Goal: Information Seeking & Learning: Learn about a topic

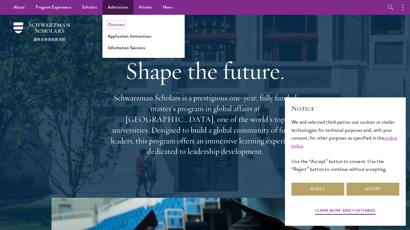
click at [117, 24] on link "Overview" at bounding box center [116, 25] width 17 height 6
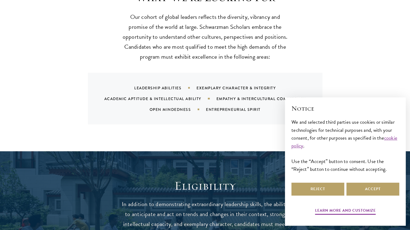
scroll to position [706, 0]
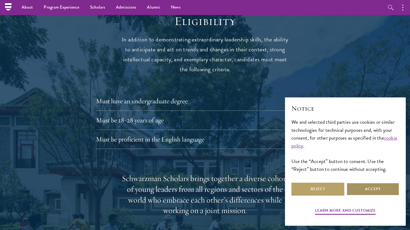
click at [378, 188] on button "Accept" at bounding box center [372, 189] width 53 height 13
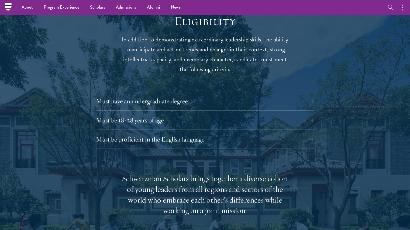
click at [300, 101] on div "Must have an undergraduate degree Applicants who are currently enrolled in unde…" at bounding box center [205, 122] width 218 height 54
click at [296, 95] on button "Must have an undergraduate degree" at bounding box center [209, 101] width 218 height 13
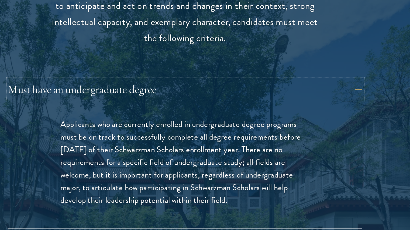
scroll to position [706, 0]
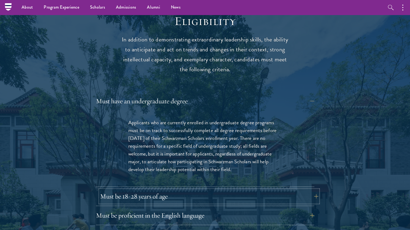
click at [208, 190] on button "Must be 18-28 years of age" at bounding box center [209, 196] width 218 height 13
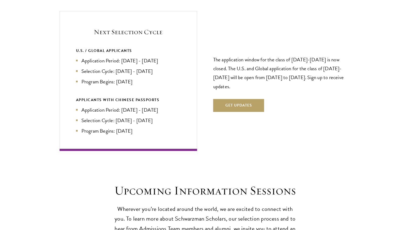
scroll to position [1203, 0]
click at [155, 96] on div "APPLICANTS WITH CHINESE PASSPORTS" at bounding box center [128, 99] width 105 height 7
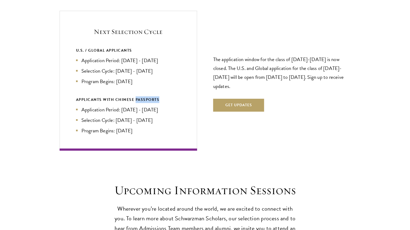
click at [155, 96] on div "APPLICANTS WITH CHINESE PASSPORTS" at bounding box center [128, 99] width 105 height 7
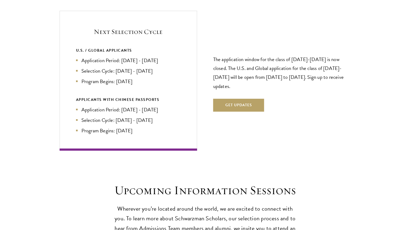
click at [137, 57] on li "Application Period: Apr 2026 - Sep 2026" at bounding box center [128, 61] width 105 height 8
click at [142, 78] on li "Program Begins: Aug 2027" at bounding box center [128, 82] width 105 height 8
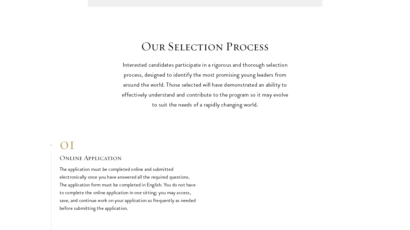
scroll to position [1654, 0]
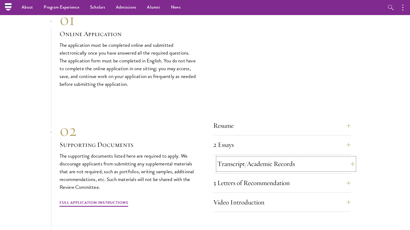
click at [245, 158] on button "Transcript/Academic Records" at bounding box center [285, 164] width 137 height 13
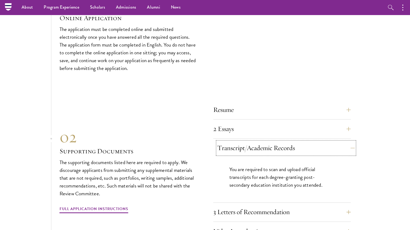
scroll to position [1609, 0]
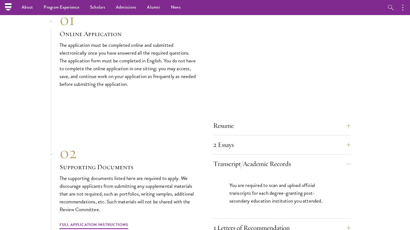
click at [245, 145] on div "Resume A current version of your resume or CV (maximum 2 pages). 2 Essays The t…" at bounding box center [281, 188] width 137 height 138
click at [242, 138] on button "2 Essays" at bounding box center [285, 144] width 137 height 13
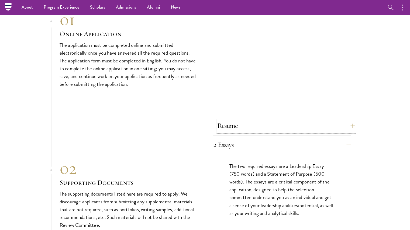
click at [240, 119] on button "Resume" at bounding box center [285, 125] width 137 height 13
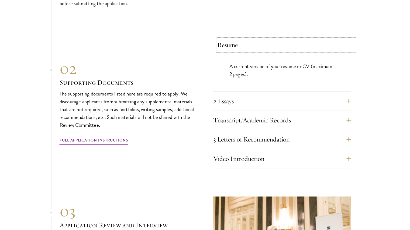
scroll to position [1691, 0]
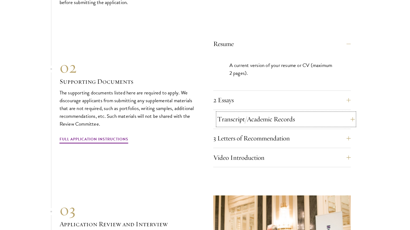
click at [246, 114] on button "Transcript/Academic Records" at bounding box center [285, 119] width 137 height 13
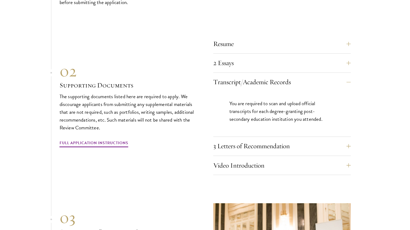
click at [247, 127] on div "Resume A current version of your resume or CV (maximum 2 pages). 2 Essays The t…" at bounding box center [281, 106] width 137 height 138
click at [248, 140] on button "3 Letters of Recommendation" at bounding box center [285, 146] width 137 height 13
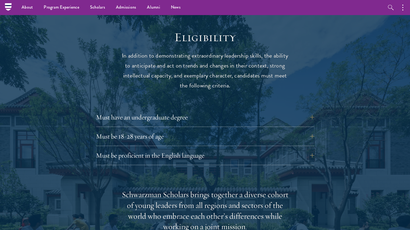
scroll to position [688, 0]
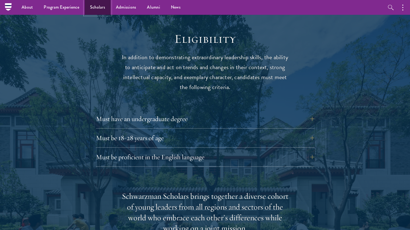
click at [88, 9] on link "Scholars" at bounding box center [98, 7] width 26 height 15
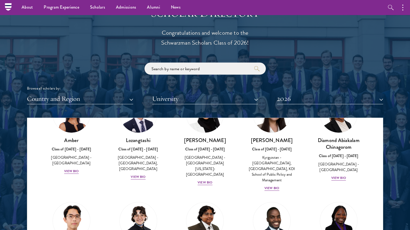
scroll to position [46, 0]
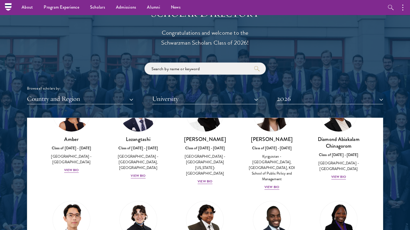
click at [171, 68] on input "search" at bounding box center [204, 68] width 121 height 12
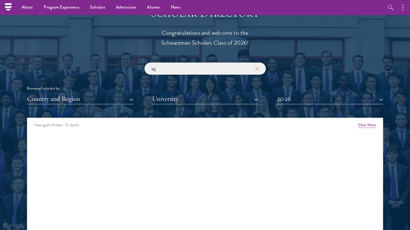
click button "submit" at bounding box center [0, 0] width 0 height 0
type input "t"
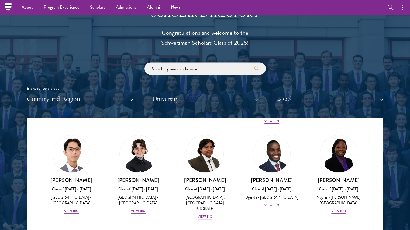
scroll to position [110, 0]
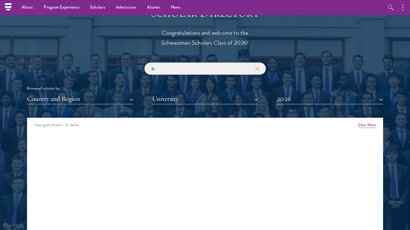
type input "f"
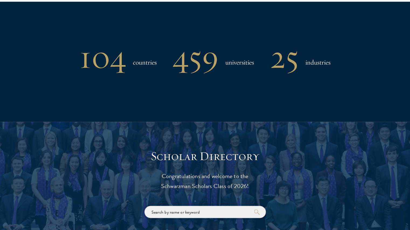
scroll to position [571, 0]
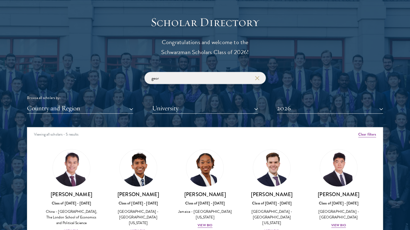
scroll to position [594, 0]
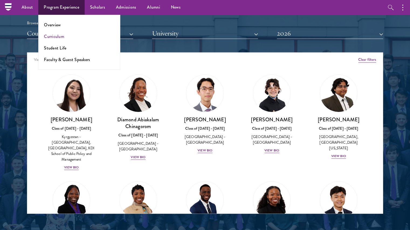
type input "ge"
click at [53, 36] on link "Curriculum" at bounding box center [54, 36] width 20 height 6
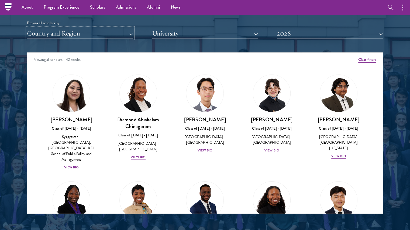
click at [91, 32] on button "Country and Region" at bounding box center [80, 33] width 106 height 11
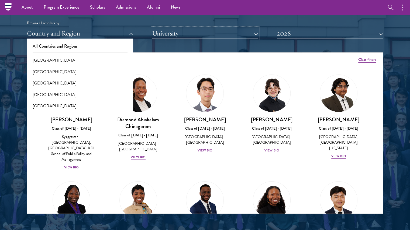
click at [168, 36] on button "University" at bounding box center [205, 33] width 106 height 11
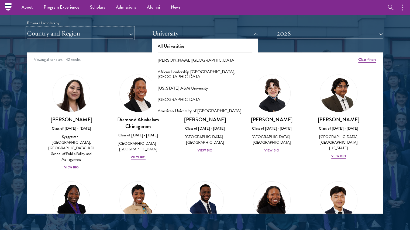
click at [91, 30] on button "Country and Region" at bounding box center [80, 33] width 106 height 11
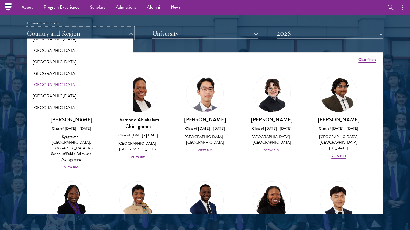
scroll to position [1119, 0]
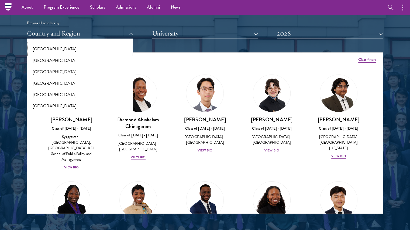
click at [61, 51] on button "[GEOGRAPHIC_DATA]" at bounding box center [80, 48] width 103 height 11
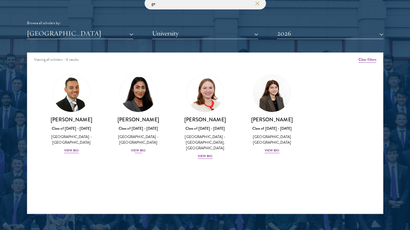
scroll to position [662, 0]
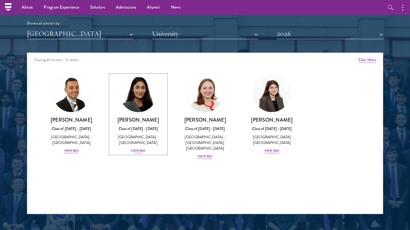
click at [140, 134] on div "[GEOGRAPHIC_DATA] - [GEOGRAPHIC_DATA]" at bounding box center [138, 139] width 56 height 11
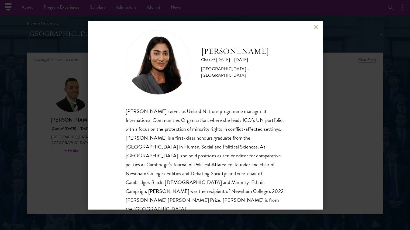
scroll to position [9, 0]
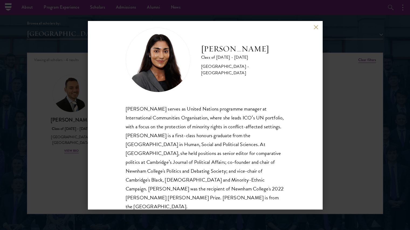
click at [175, 107] on div "[PERSON_NAME] serves as United Nations programme manager at International Commu…" at bounding box center [205, 158] width 159 height 107
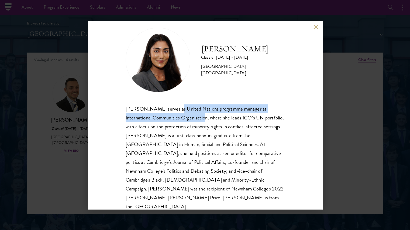
drag, startPoint x: 175, startPoint y: 107, endPoint x: 181, endPoint y: 116, distance: 10.6
click at [181, 116] on div "[PERSON_NAME] serves as United Nations programme manager at International Commu…" at bounding box center [205, 158] width 159 height 107
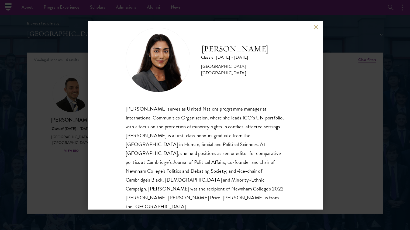
click at [211, 138] on div "[PERSON_NAME] serves as United Nations programme manager at International Commu…" at bounding box center [205, 158] width 159 height 107
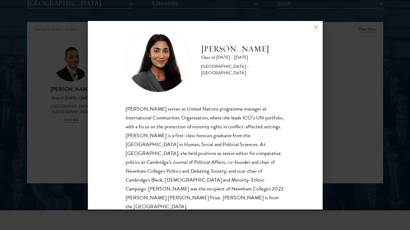
scroll to position [693, 0]
click at [211, 138] on div "[PERSON_NAME] serves as United Nations programme manager at International Commu…" at bounding box center [205, 158] width 159 height 107
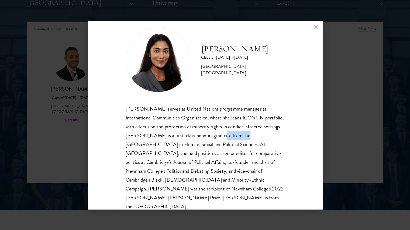
click at [211, 138] on div "[PERSON_NAME] serves as United Nations programme manager at International Commu…" at bounding box center [205, 158] width 159 height 107
click at [214, 167] on div "[PERSON_NAME] serves as United Nations programme manager at International Commu…" at bounding box center [205, 158] width 159 height 107
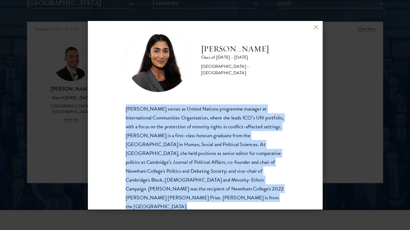
click at [214, 167] on div "[PERSON_NAME] serves as United Nations programme manager at International Commu…" at bounding box center [205, 158] width 159 height 107
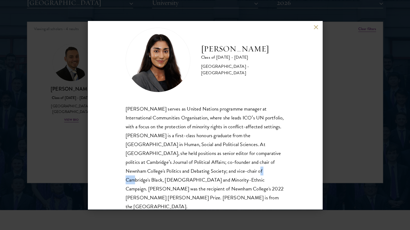
click at [214, 167] on div "[PERSON_NAME] serves as United Nations programme manager at International Commu…" at bounding box center [205, 158] width 159 height 107
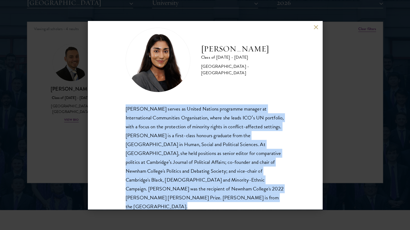
click at [214, 167] on div "[PERSON_NAME] serves as United Nations programme manager at International Commu…" at bounding box center [205, 158] width 159 height 107
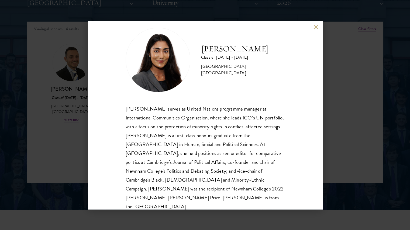
scroll to position [0, 0]
click at [315, 27] on button at bounding box center [316, 27] width 5 height 5
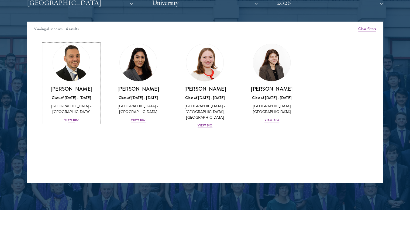
click at [57, 105] on div "[GEOGRAPHIC_DATA] - [GEOGRAPHIC_DATA]" at bounding box center [71, 108] width 56 height 11
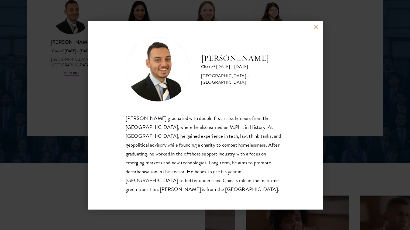
scroll to position [741, 0]
click at [317, 36] on div "[PERSON_NAME] Class of [DATE] - [DATE] [GEOGRAPHIC_DATA] - [GEOGRAPHIC_DATA] [P…" at bounding box center [205, 115] width 234 height 189
click at [315, 29] on button at bounding box center [316, 27] width 5 height 5
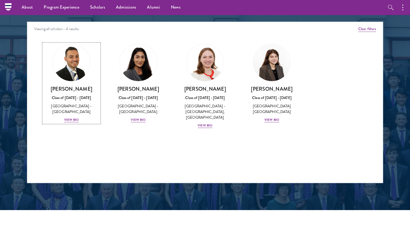
scroll to position [662, 0]
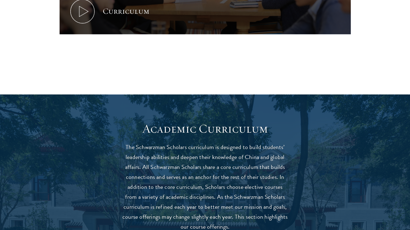
scroll to position [360, 0]
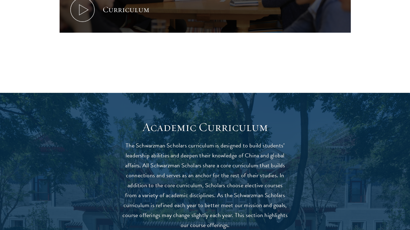
click at [181, 166] on p "The Schwarzman Scholars curriculum is designed to build students’ leadership ab…" at bounding box center [204, 186] width 167 height 90
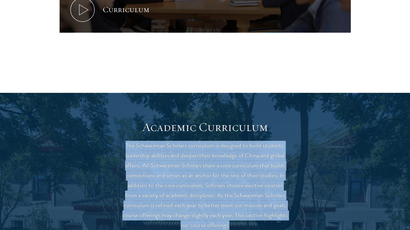
click at [181, 166] on p "The Schwarzman Scholars curriculum is designed to build students’ leadership ab…" at bounding box center [204, 186] width 167 height 90
click at [178, 185] on p "The Schwarzman Scholars curriculum is designed to build students’ leadership ab…" at bounding box center [204, 186] width 167 height 90
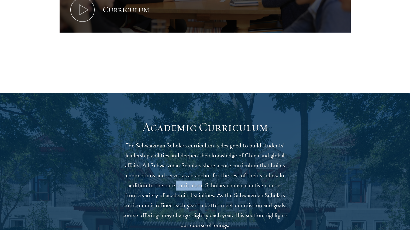
click at [178, 185] on p "The Schwarzman Scholars curriculum is designed to build students’ leadership ab…" at bounding box center [204, 186] width 167 height 90
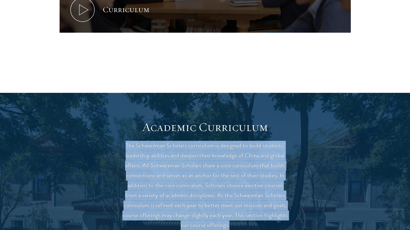
click at [178, 185] on p "The Schwarzman Scholars curriculum is designed to build students’ leadership ab…" at bounding box center [204, 186] width 167 height 90
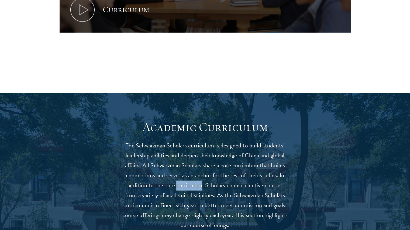
click at [178, 185] on p "The Schwarzman Scholars curriculum is designed to build students’ leadership ab…" at bounding box center [204, 186] width 167 height 90
click at [189, 201] on p "The Schwarzman Scholars curriculum is designed to build students’ leadership ab…" at bounding box center [204, 186] width 167 height 90
click at [196, 220] on p "The Schwarzman Scholars curriculum is designed to build students’ leadership ab…" at bounding box center [204, 186] width 167 height 90
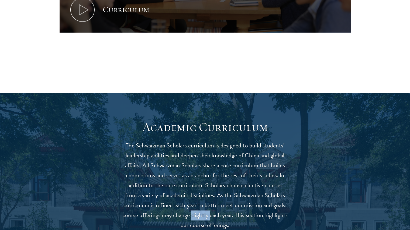
click at [196, 220] on p "The Schwarzman Scholars curriculum is designed to build students’ leadership ab…" at bounding box center [204, 186] width 167 height 90
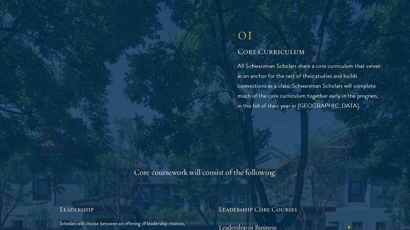
scroll to position [719, 0]
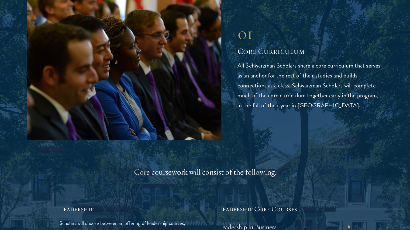
click at [290, 102] on p "All Schwarzman Scholars share a core curriculum that serves as an anchor for th…" at bounding box center [310, 86] width 146 height 50
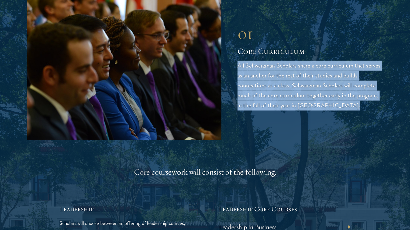
click at [290, 102] on p "All Schwarzman Scholars share a core curriculum that serves as an anchor for th…" at bounding box center [310, 86] width 146 height 50
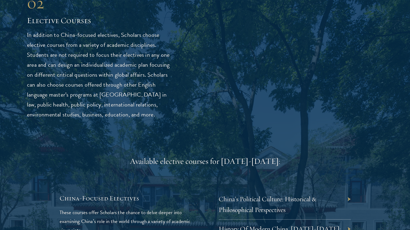
scroll to position [1444, 0]
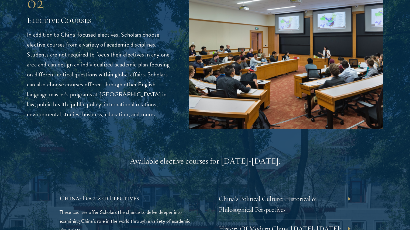
click at [110, 30] on p "In addition to China-focused electives, Scholars choose elective courses from a…" at bounding box center [100, 75] width 146 height 90
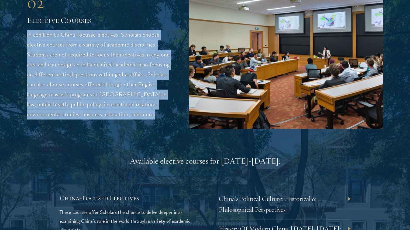
click at [110, 30] on p "In addition to China-focused electives, Scholars choose elective courses from a…" at bounding box center [100, 75] width 146 height 90
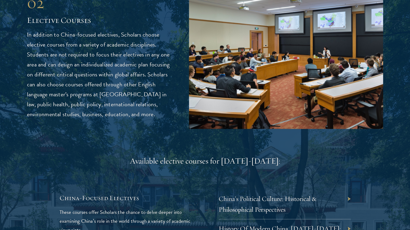
click at [110, 30] on p "In addition to China-focused electives, Scholars choose elective courses from a…" at bounding box center [100, 75] width 146 height 90
drag, startPoint x: 110, startPoint y: 22, endPoint x: 110, endPoint y: 37, distance: 15.1
click at [110, 30] on p "In addition to China-focused electives, Scholars choose elective courses from a…" at bounding box center [100, 75] width 146 height 90
click at [105, 66] on p "In addition to China-focused electives, Scholars choose elective courses from a…" at bounding box center [100, 75] width 146 height 90
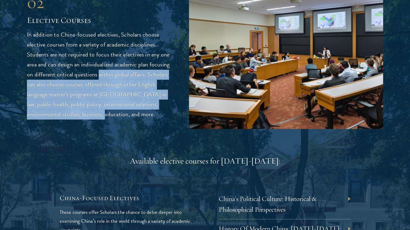
drag, startPoint x: 105, startPoint y: 66, endPoint x: 99, endPoint y: 98, distance: 32.9
click at [99, 98] on p "In addition to China-focused electives, Scholars choose elective courses from a…" at bounding box center [100, 75] width 146 height 90
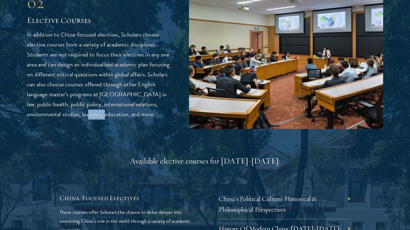
click at [99, 98] on p "In addition to China-focused electives, Scholars choose elective courses from a…" at bounding box center [100, 75] width 146 height 90
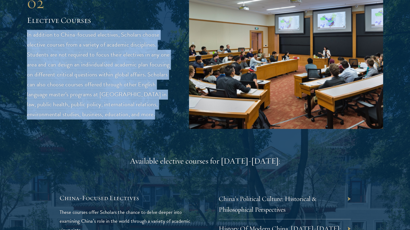
drag, startPoint x: 99, startPoint y: 98, endPoint x: 107, endPoint y: 72, distance: 27.5
click at [107, 72] on p "In addition to China-focused electives, Scholars choose elective courses from a…" at bounding box center [100, 75] width 146 height 90
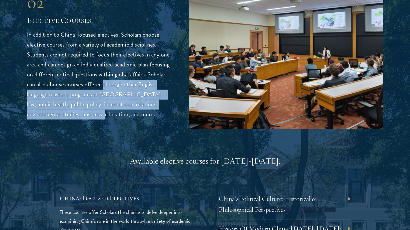
drag, startPoint x: 107, startPoint y: 72, endPoint x: 89, endPoint y: 112, distance: 43.4
click at [89, 112] on div "02 Elective Courses 02 Elective Courses In addition to China-focused electives,…" at bounding box center [205, 56] width 356 height 145
click at [85, 102] on p "In addition to China-focused electives, Scholars choose elective courses from a…" at bounding box center [100, 75] width 146 height 90
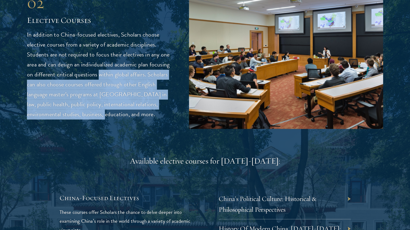
drag, startPoint x: 85, startPoint y: 102, endPoint x: 100, endPoint y: 64, distance: 40.9
click at [100, 64] on p "In addition to China-focused electives, Scholars choose elective courses from a…" at bounding box center [100, 75] width 146 height 90
drag, startPoint x: 100, startPoint y: 64, endPoint x: 87, endPoint y: 100, distance: 38.1
click at [87, 100] on p "In addition to China-focused electives, Scholars choose elective courses from a…" at bounding box center [100, 75] width 146 height 90
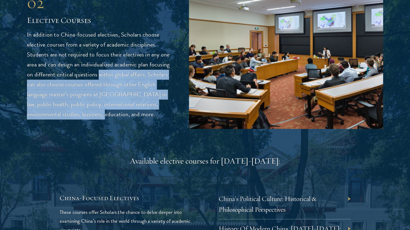
click at [87, 100] on p "In addition to China-focused electives, Scholars choose elective courses from a…" at bounding box center [100, 75] width 146 height 90
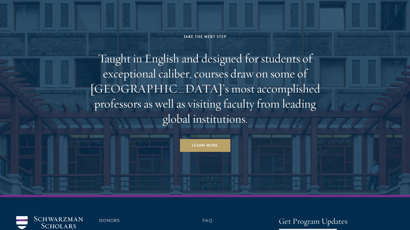
scroll to position [3224, 0]
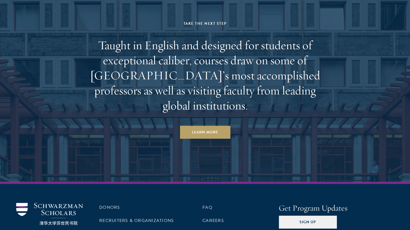
click at [127, 44] on h2 "Taught in English and designed for students of exceptional caliber, courses dra…" at bounding box center [205, 75] width 251 height 75
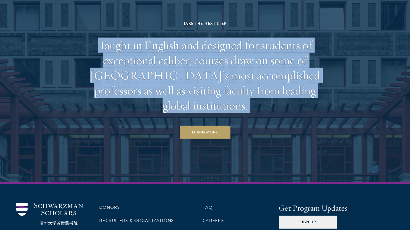
click at [127, 44] on h2 "Taught in English and designed for students of exceptional caliber, courses dra…" at bounding box center [205, 75] width 251 height 75
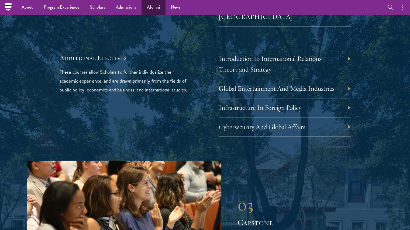
scroll to position [1716, 0]
